Goal: Information Seeking & Learning: Learn about a topic

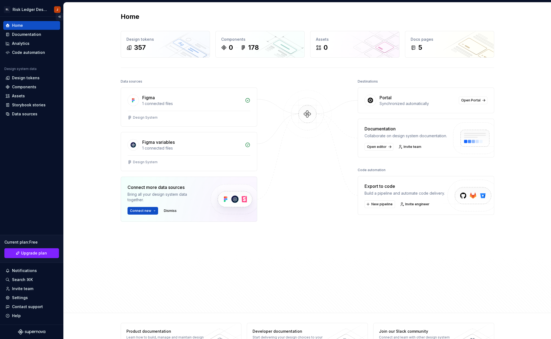
click at [59, 17] on button "Collapse sidebar" at bounding box center [60, 17] width 8 height 8
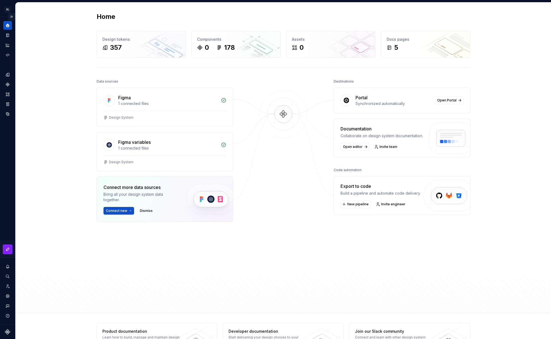
click at [13, 16] on button "Expand sidebar" at bounding box center [12, 17] width 8 height 8
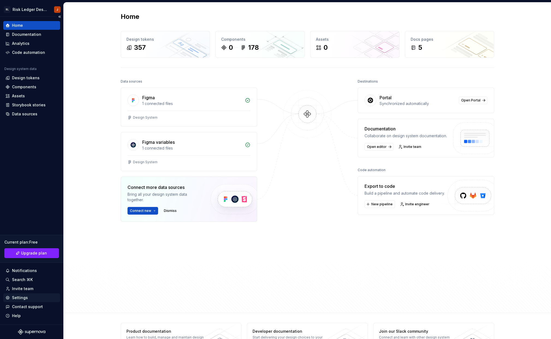
click at [33, 294] on div "Settings" at bounding box center [31, 297] width 52 height 5
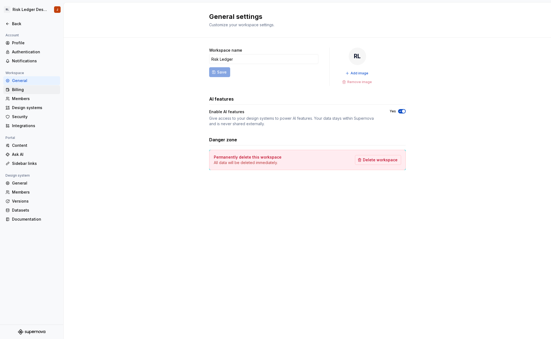
click at [19, 89] on div "Billing" at bounding box center [35, 89] width 46 height 5
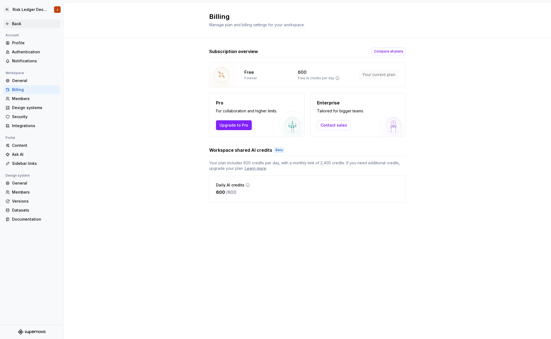
click at [23, 22] on div "Back" at bounding box center [35, 23] width 46 height 5
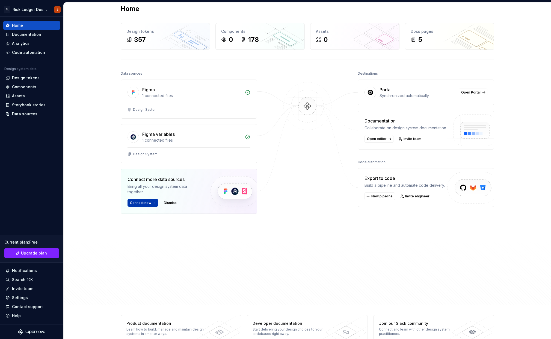
scroll to position [20, 0]
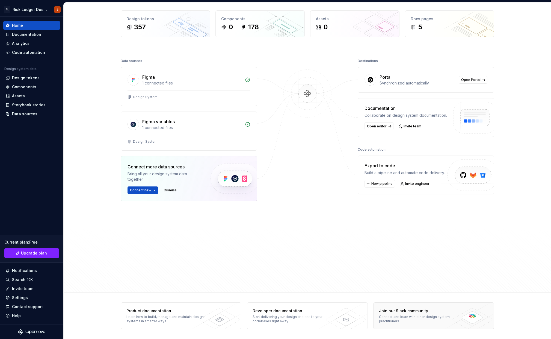
click at [418, 294] on div "Join our Slack community Connect and learn with other design system practitione…" at bounding box center [419, 315] width 90 height 26
click at [42, 99] on div "Assets" at bounding box center [31, 96] width 57 height 9
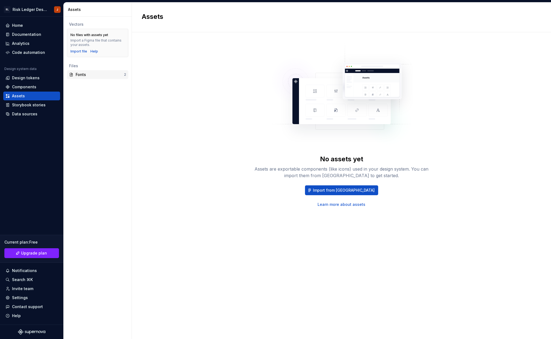
click at [88, 71] on div "Fonts 2" at bounding box center [97, 74] width 61 height 9
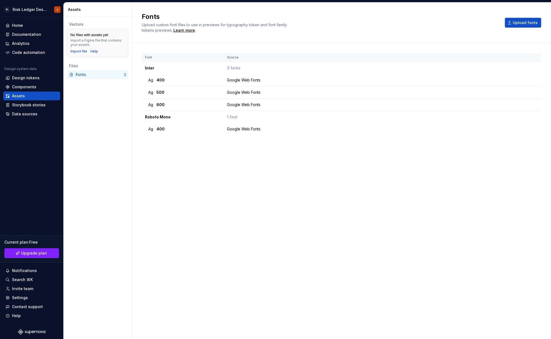
click at [85, 74] on div "Fonts" at bounding box center [100, 74] width 48 height 5
click at [44, 87] on div "Components" at bounding box center [31, 86] width 52 height 5
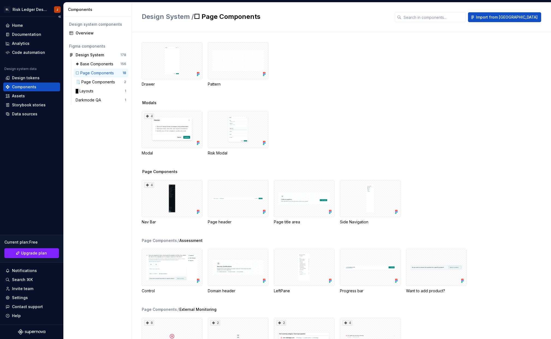
click at [45, 82] on div "Components" at bounding box center [31, 86] width 57 height 9
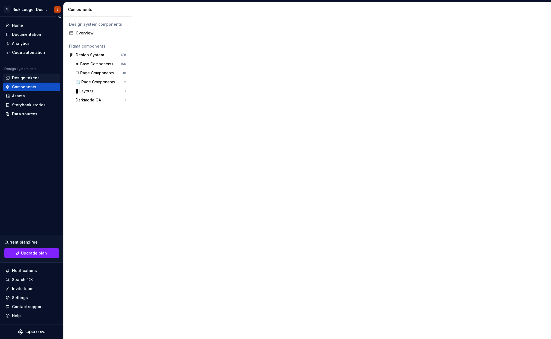
click at [45, 79] on div "Design tokens" at bounding box center [31, 77] width 52 height 5
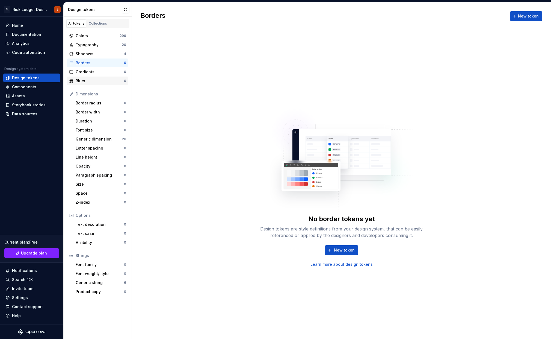
click at [107, 78] on div "Blurs" at bounding box center [100, 80] width 48 height 5
click at [110, 72] on div "Gradients" at bounding box center [100, 71] width 48 height 5
click at [99, 51] on div "Shadows 4" at bounding box center [97, 53] width 61 height 9
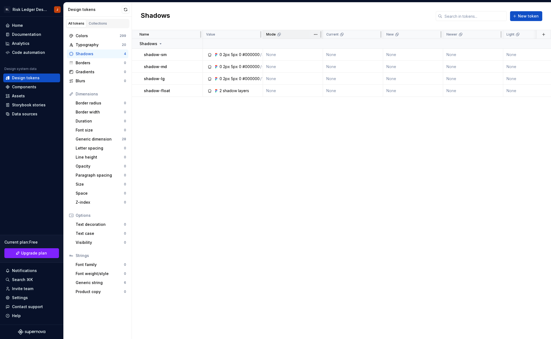
click at [283, 34] on div "Mode" at bounding box center [292, 34] width 53 height 4
click at [412, 39] on div "New" at bounding box center [412, 34] width 60 height 9
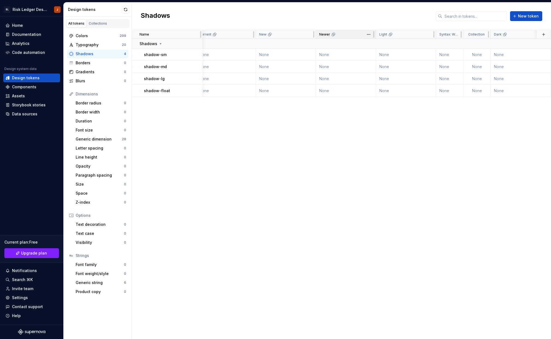
scroll to position [0, 139]
drag, startPoint x: 455, startPoint y: 36, endPoint x: 460, endPoint y: 37, distance: 5.5
click at [460, 37] on div "Syntax: Web" at bounding box center [444, 34] width 38 height 9
